Goal: Transaction & Acquisition: Purchase product/service

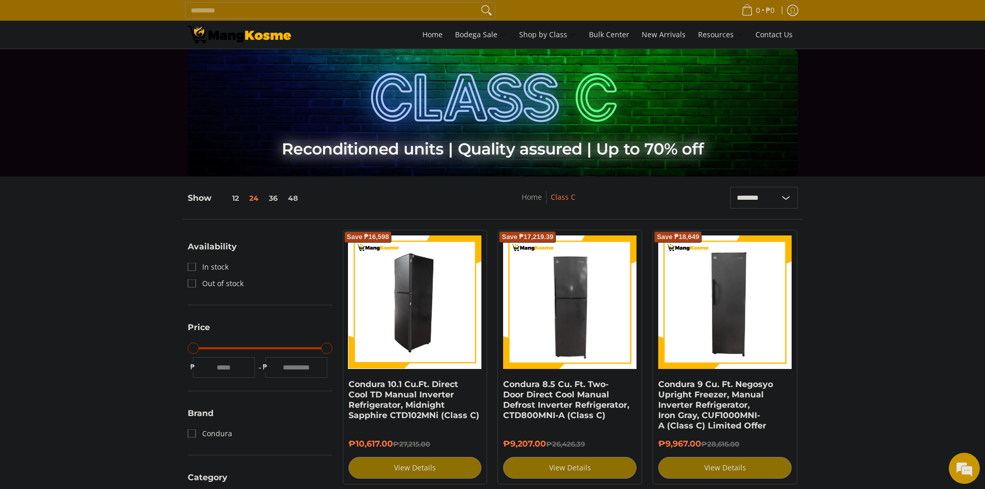
click at [420, 353] on img at bounding box center [415, 301] width 133 height 133
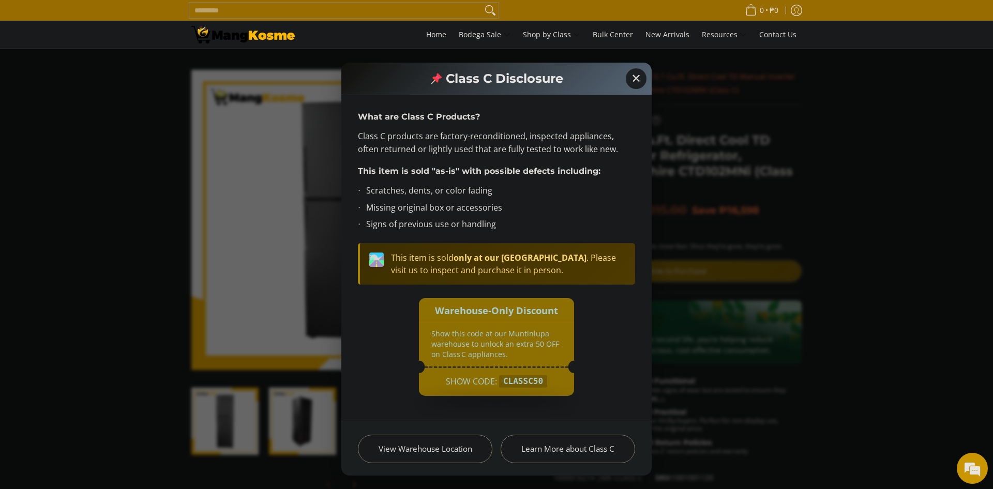
click at [707, 291] on div "✕ Class C Disclosure What are Class C Products? Class C products are factory-re…" at bounding box center [496, 244] width 993 height 489
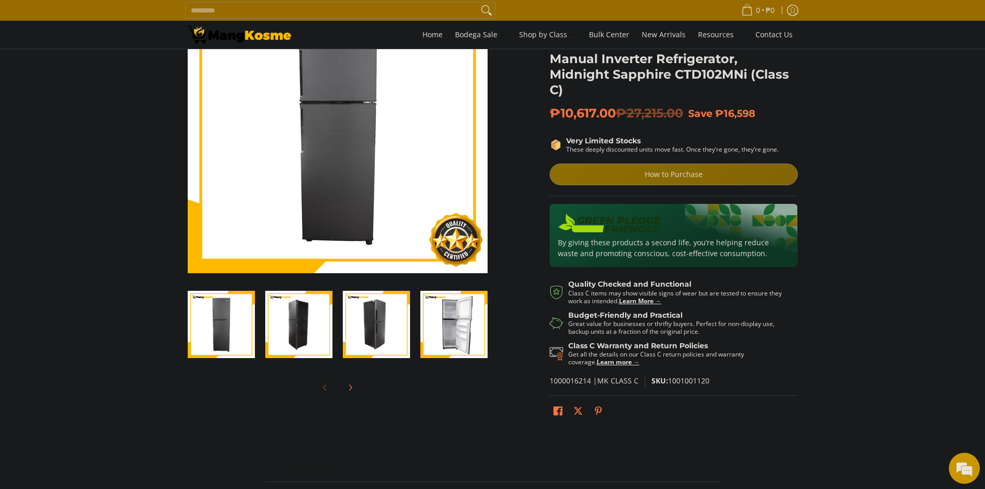
scroll to position [103, 0]
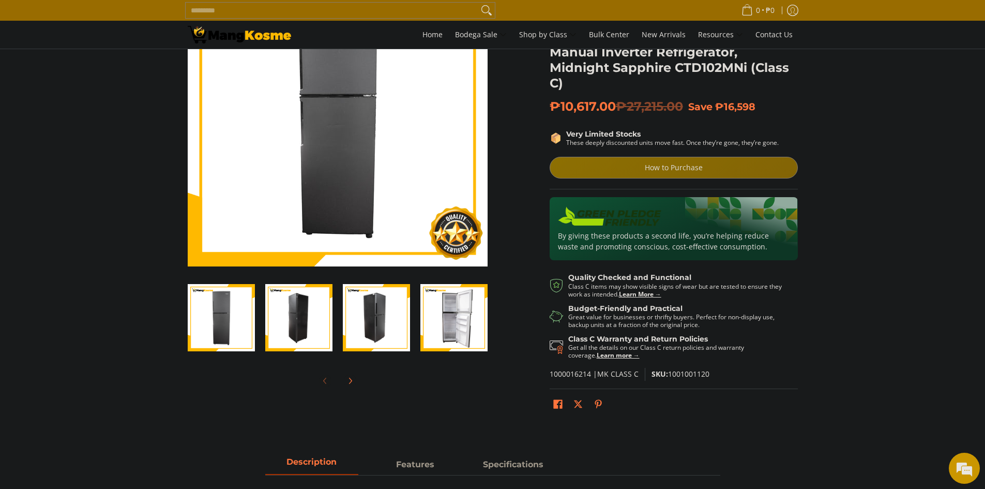
click at [424, 294] on img "Condura 10.1 Cu.Ft. Direct Cool TD Manual Inverter Refrigerator, Midnight Sapph…" at bounding box center [453, 317] width 67 height 67
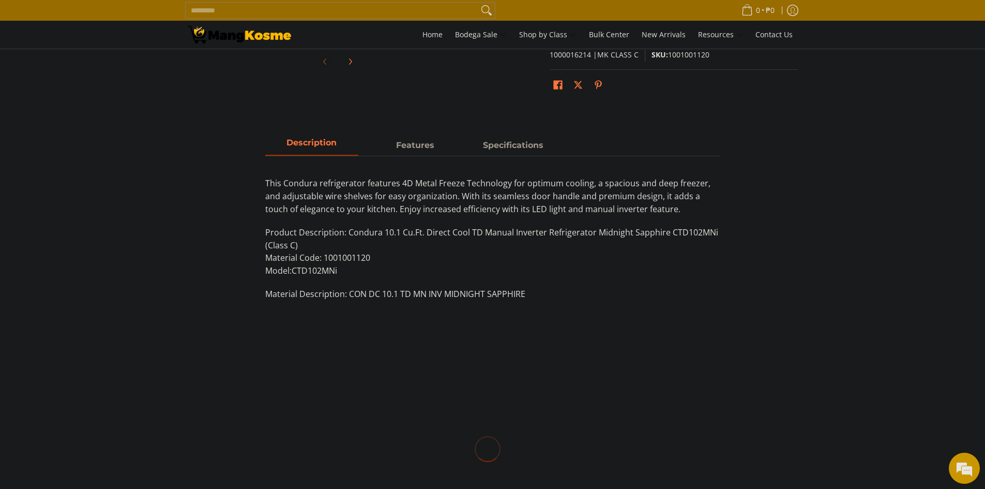
scroll to position [517, 0]
